Goal: Navigation & Orientation: Find specific page/section

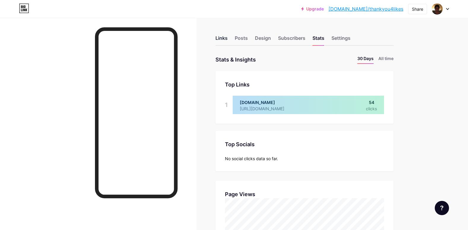
click at [221, 38] on div "Links" at bounding box center [221, 39] width 12 height 11
